Goal: Navigation & Orientation: Find specific page/section

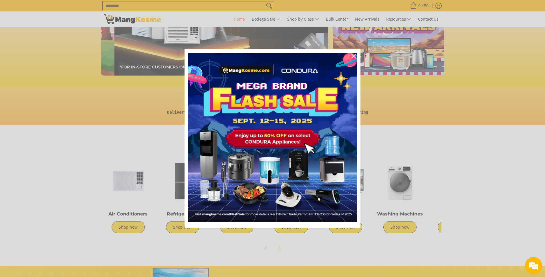
scroll to position [0, 455]
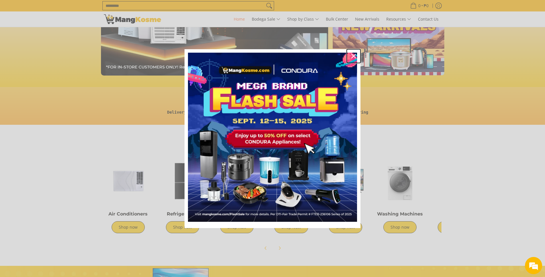
click at [355, 57] on icon "close icon" at bounding box center [353, 56] width 5 height 5
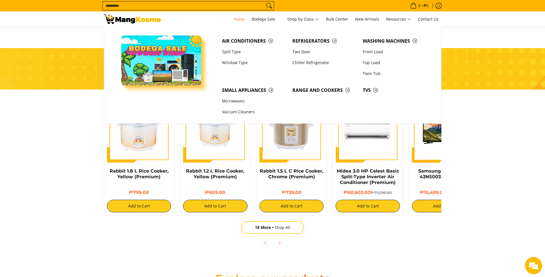
scroll to position [0, 0]
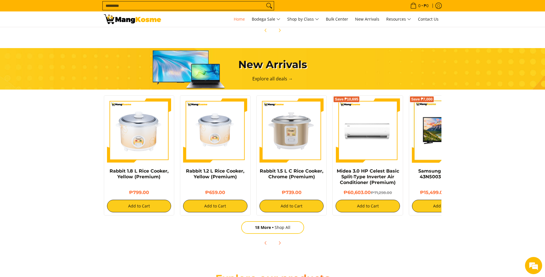
click at [79, 126] on section "New Arrivals Explore all deals → Rabbit 1.8 L Rice Cooker, Yellow (Premium) ₱79…" at bounding box center [272, 148] width 545 height 213
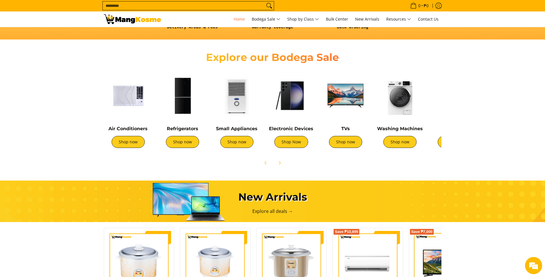
scroll to position [0, 227]
click at [142, 142] on link "Shop now" at bounding box center [127, 142] width 33 height 12
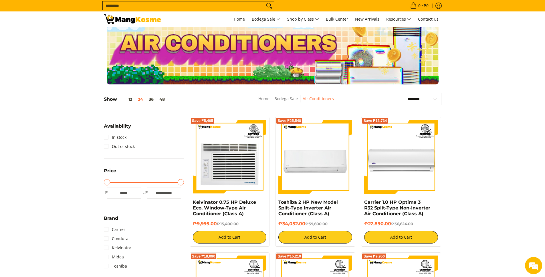
scroll to position [19, 0]
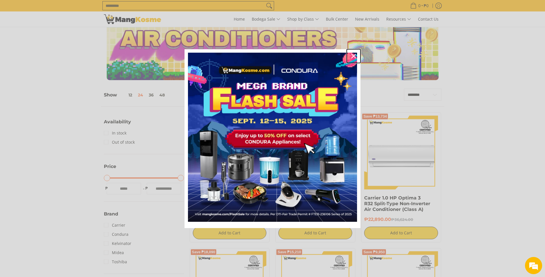
click at [351, 56] on icon "close icon" at bounding box center [353, 56] width 5 height 5
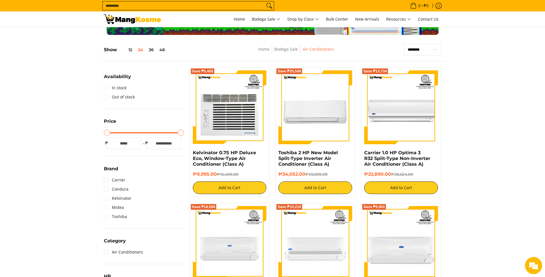
scroll to position [23, 0]
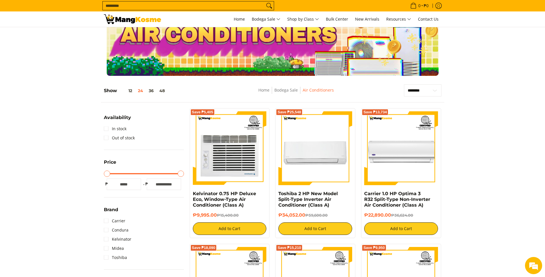
click at [154, 23] on img at bounding box center [132, 19] width 57 height 10
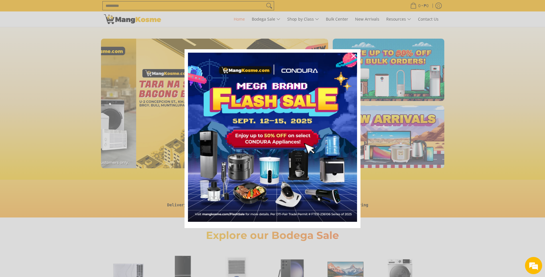
scroll to position [0, 909]
